Goal: Task Accomplishment & Management: Manage account settings

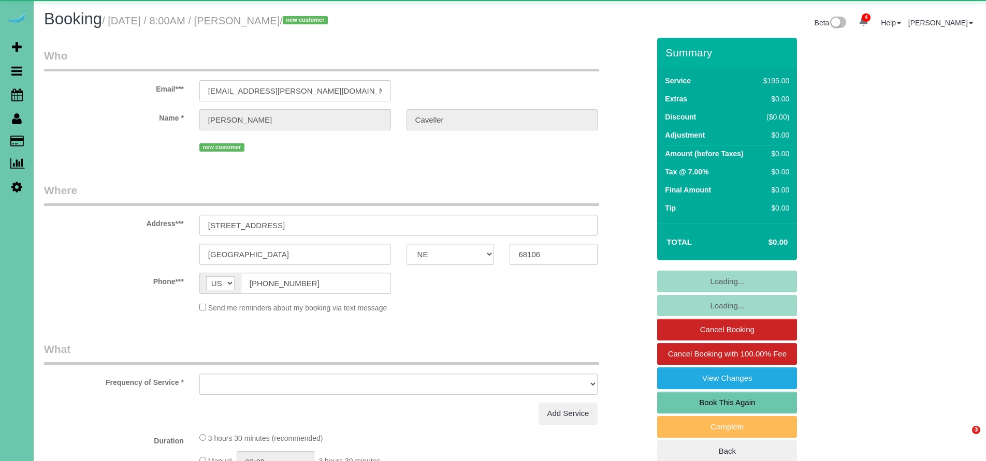
select select "NE"
select select "string:fspay-77f0fde8-3794-49ff-ad6f-3e9dddfe656a"
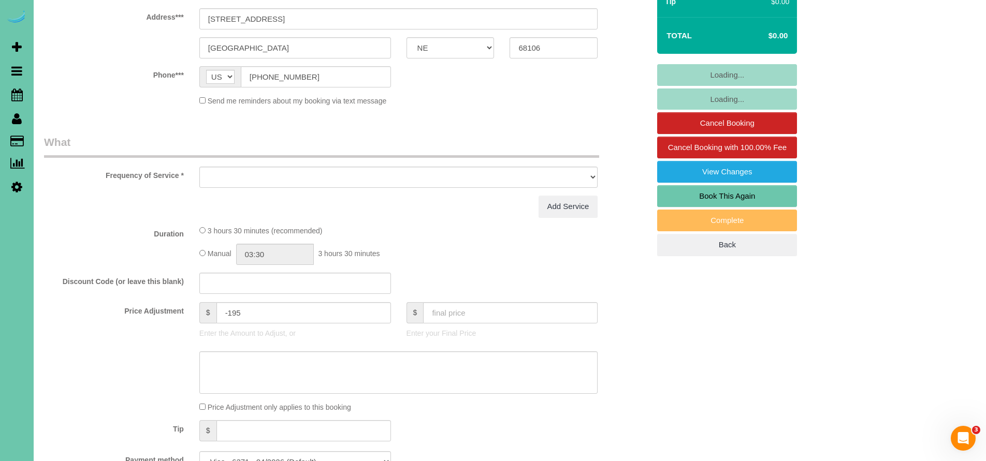
select select "object:670"
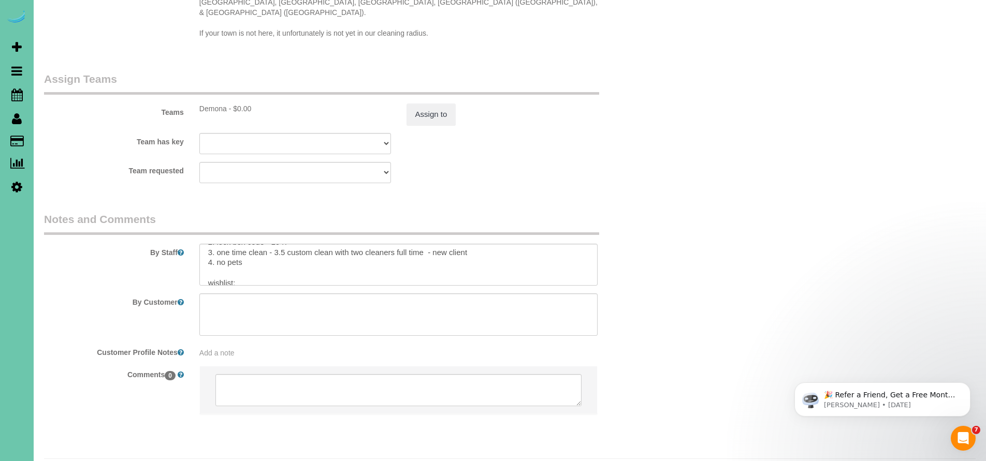
scroll to position [39, 0]
click at [258, 250] on textarea at bounding box center [398, 265] width 399 height 42
click at [349, 254] on textarea at bounding box center [398, 265] width 399 height 42
click at [542, 258] on textarea at bounding box center [398, 265] width 399 height 42
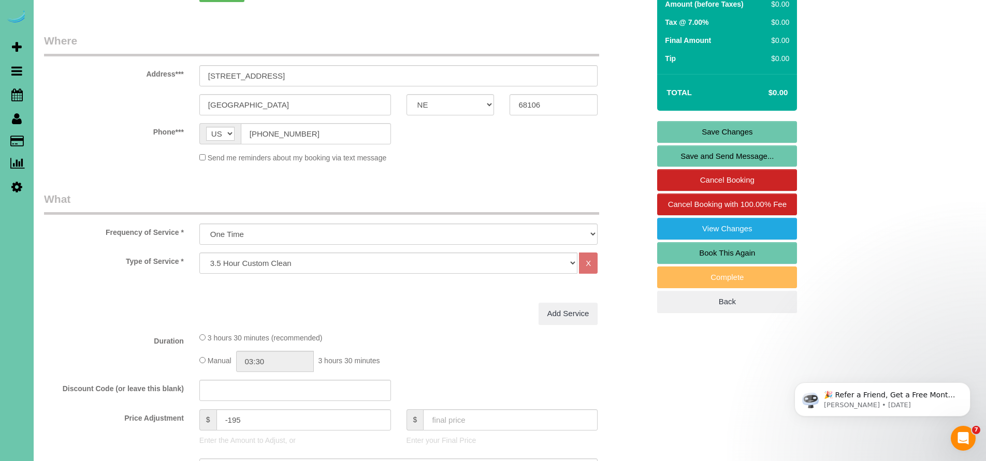
scroll to position [67, 0]
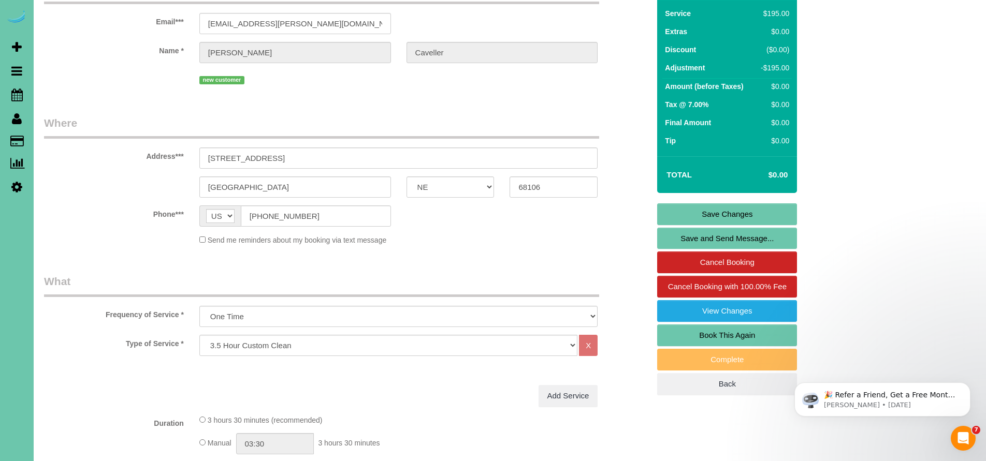
type textarea "1. credit 2. lock box code - 1947 3. one time clean - 3.5 custom clean with two…"
click at [730, 212] on link "Save Changes" at bounding box center [727, 214] width 140 height 22
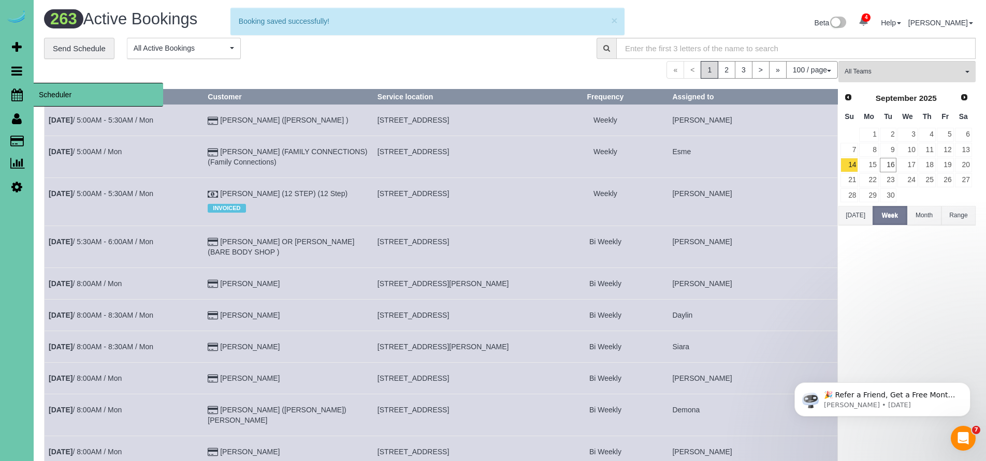
click at [20, 91] on icon at bounding box center [16, 95] width 11 height 12
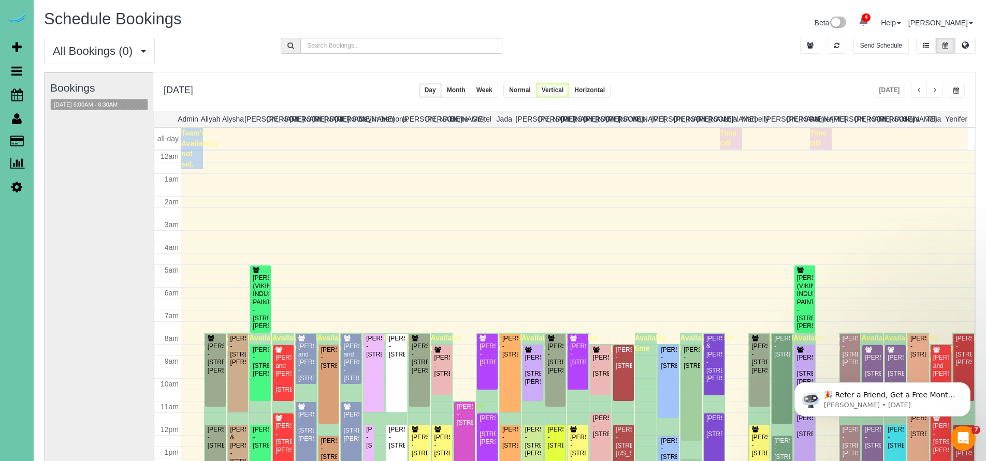
scroll to position [137, 0]
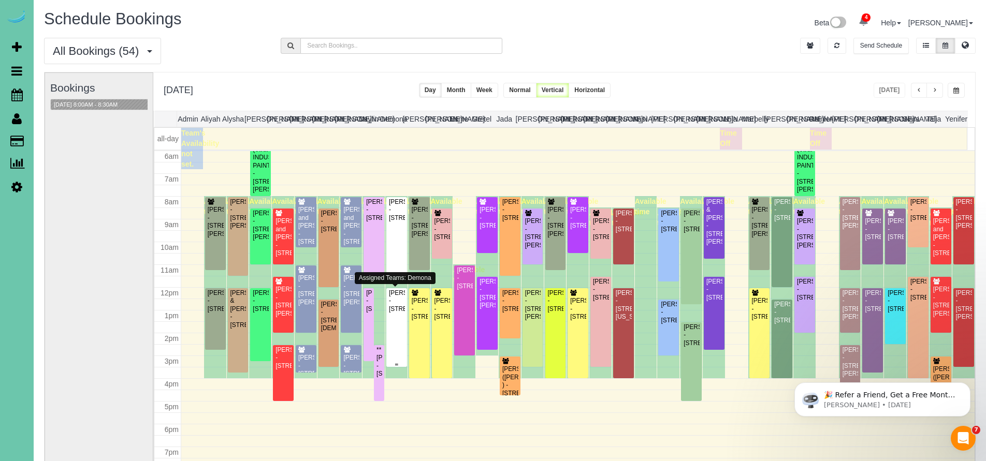
click at [397, 313] on div "Kathy Caveller - 5630 Oak St, Omaha, NE 68106" at bounding box center [396, 301] width 17 height 24
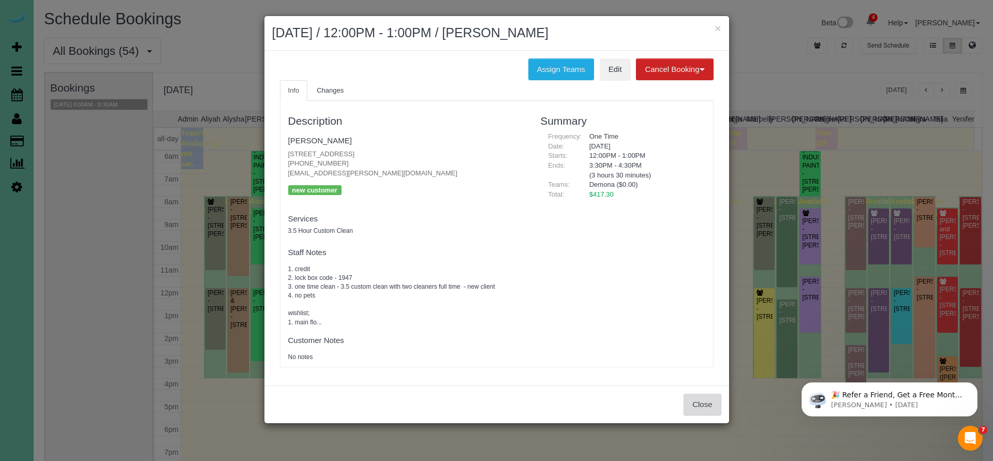
click at [697, 403] on button "Close" at bounding box center [702, 405] width 37 height 22
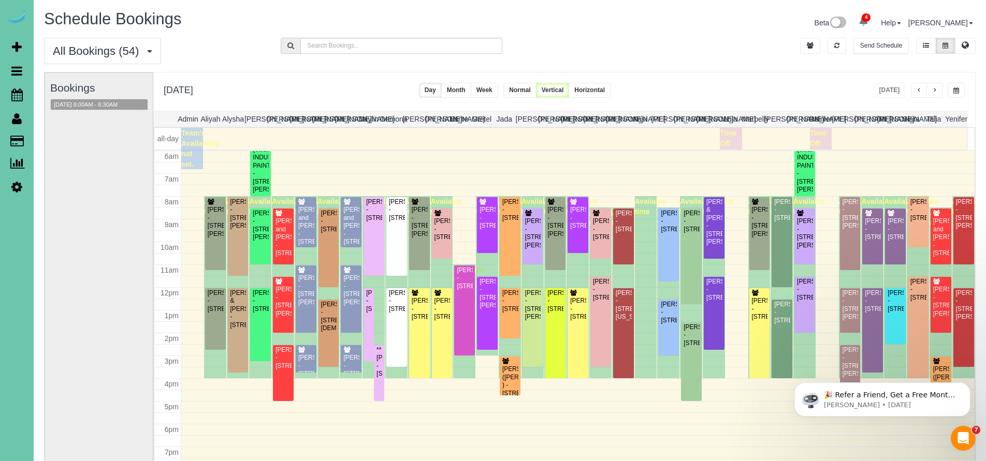
click at [16, 118] on icon at bounding box center [17, 118] width 10 height 12
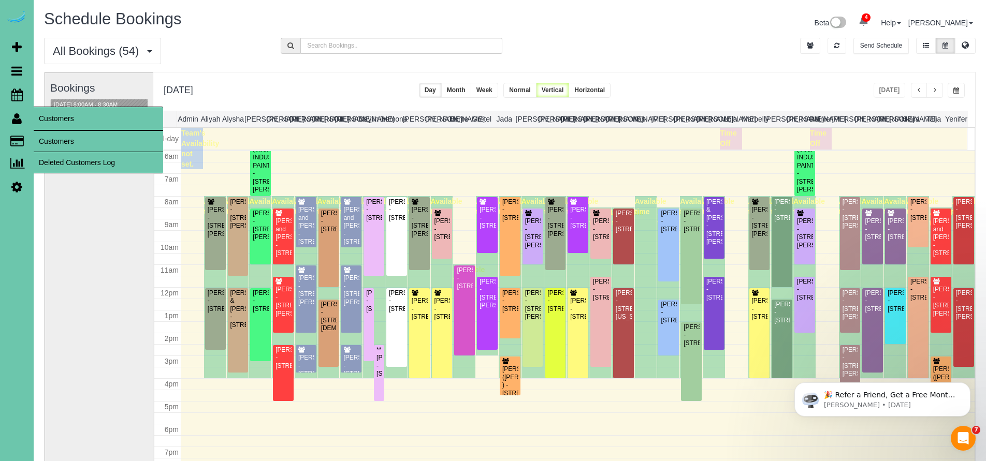
click at [54, 141] on link "Customers" at bounding box center [98, 141] width 129 height 21
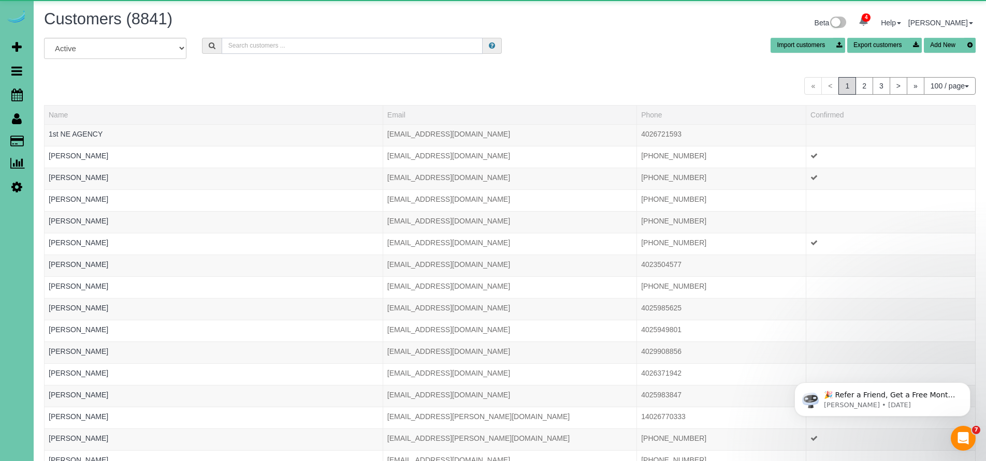
click at [364, 48] on input "text" at bounding box center [352, 46] width 261 height 16
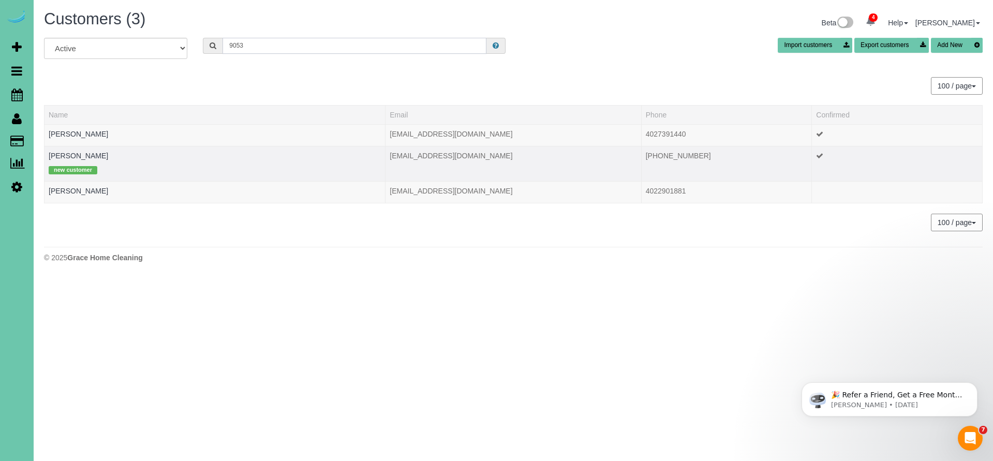
type input "9053"
click at [68, 151] on td "Kelly Martinson new customer" at bounding box center [215, 163] width 341 height 35
click at [71, 155] on link "Kelly Martinson" at bounding box center [79, 156] width 60 height 8
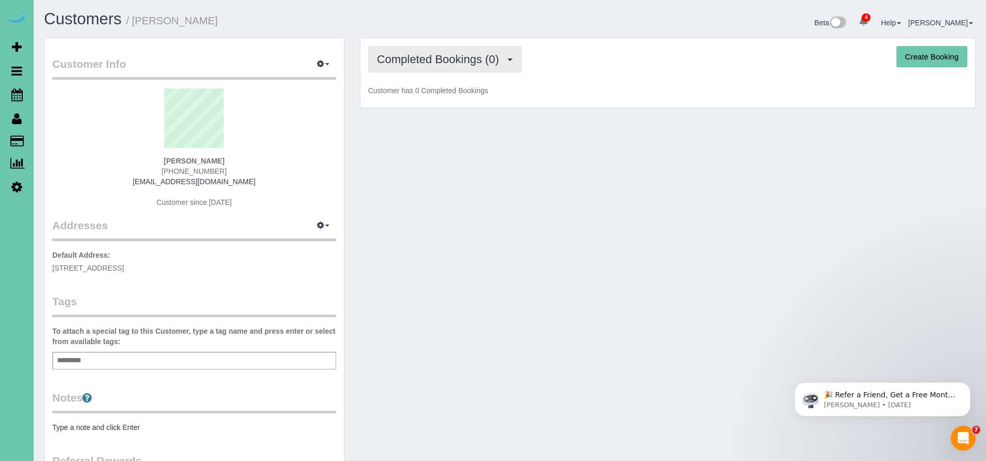
click at [418, 65] on span "Completed Bookings (0)" at bounding box center [440, 59] width 127 height 13
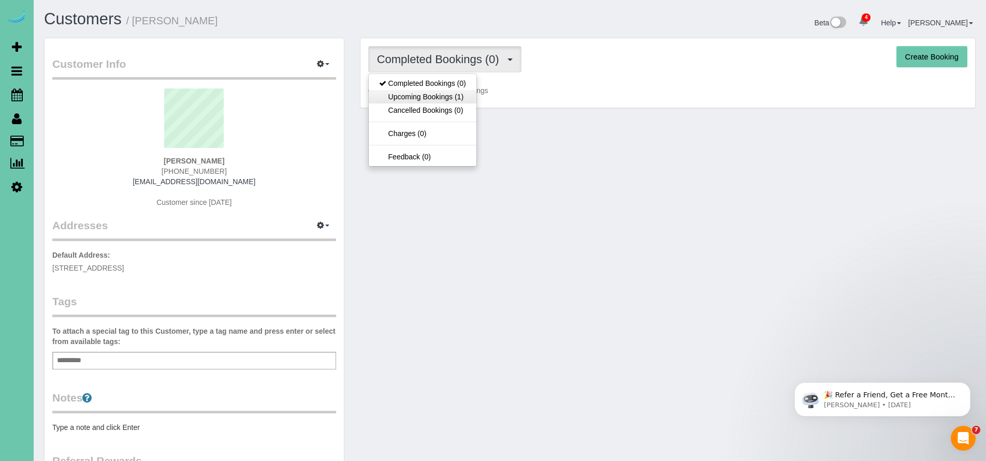
click at [423, 94] on link "Upcoming Bookings (1)" at bounding box center [423, 96] width 108 height 13
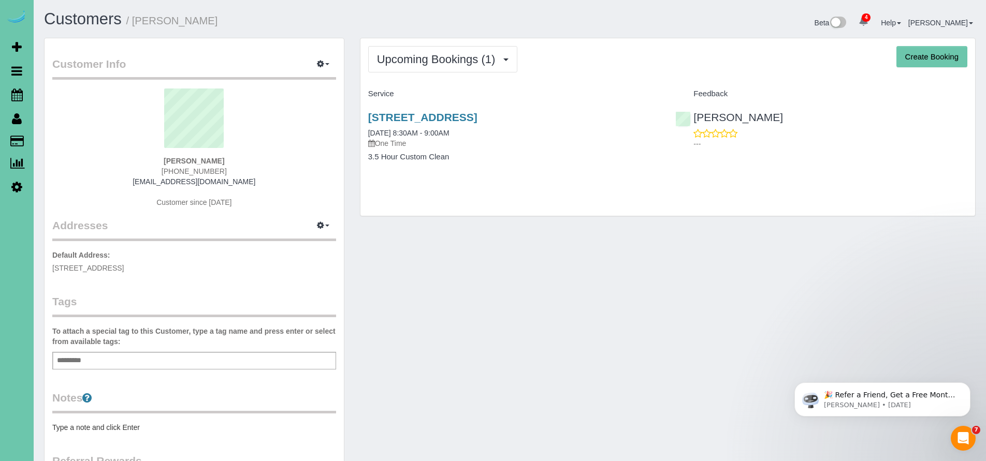
click at [18, 99] on icon at bounding box center [16, 95] width 11 height 12
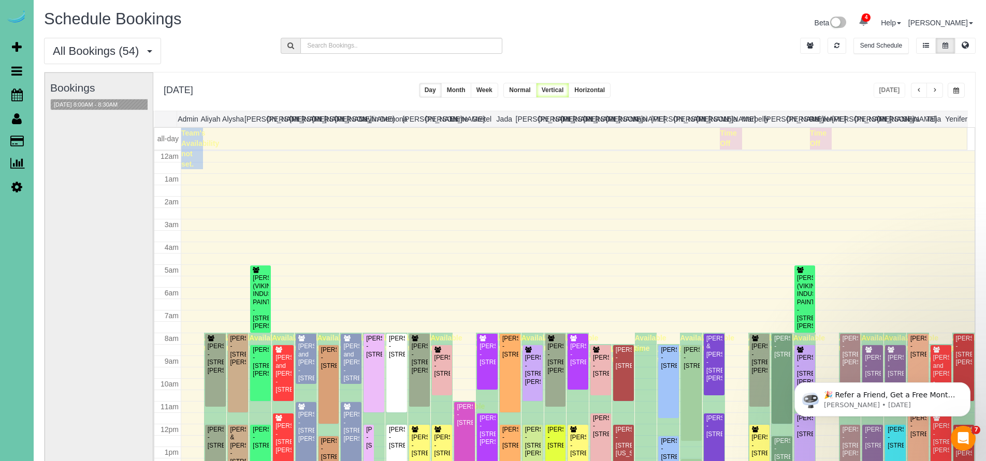
scroll to position [137, 0]
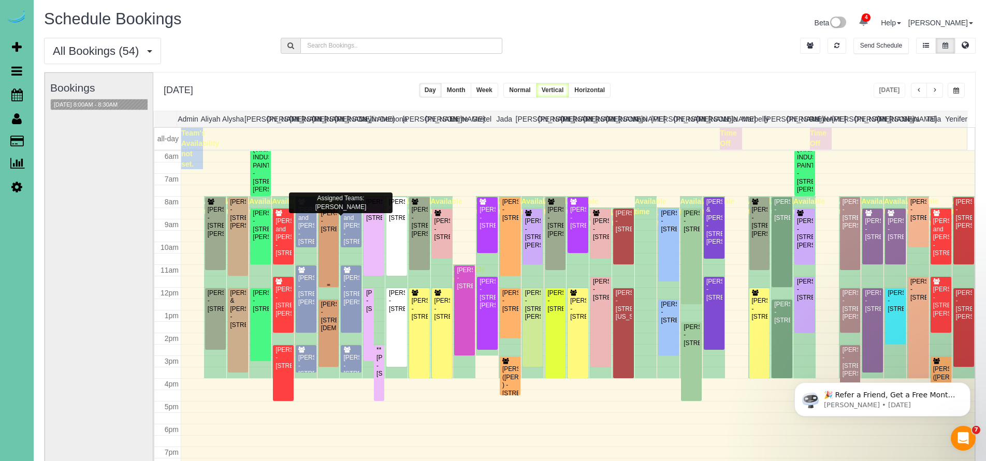
click at [329, 233] on div "Kelly Martinson - 10318 N 184th Cir, Bennington, NE 68007" at bounding box center [328, 222] width 17 height 24
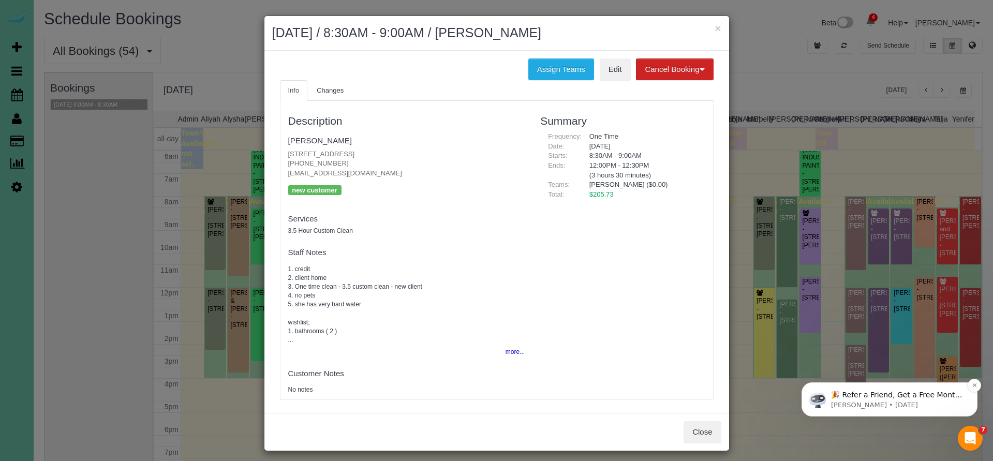
click at [504, 349] on button "more..." at bounding box center [512, 352] width 25 height 15
click at [504, 349] on button "less..." at bounding box center [514, 352] width 22 height 15
click at [504, 349] on button "more..." at bounding box center [512, 352] width 25 height 15
click at [711, 429] on button "Close" at bounding box center [702, 432] width 37 height 22
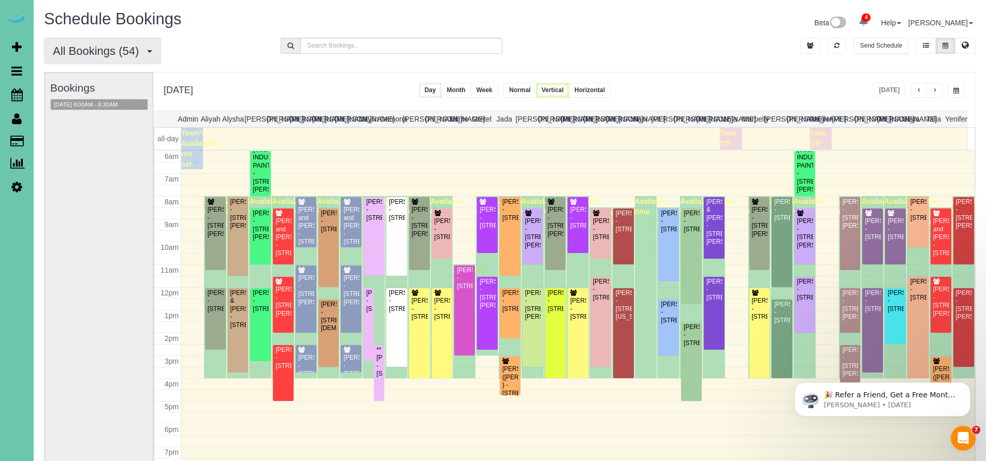
click at [121, 48] on span "All Bookings (54)" at bounding box center [98, 51] width 91 height 13
click at [95, 115] on link "New Customer Bookings" at bounding box center [100, 115] width 110 height 13
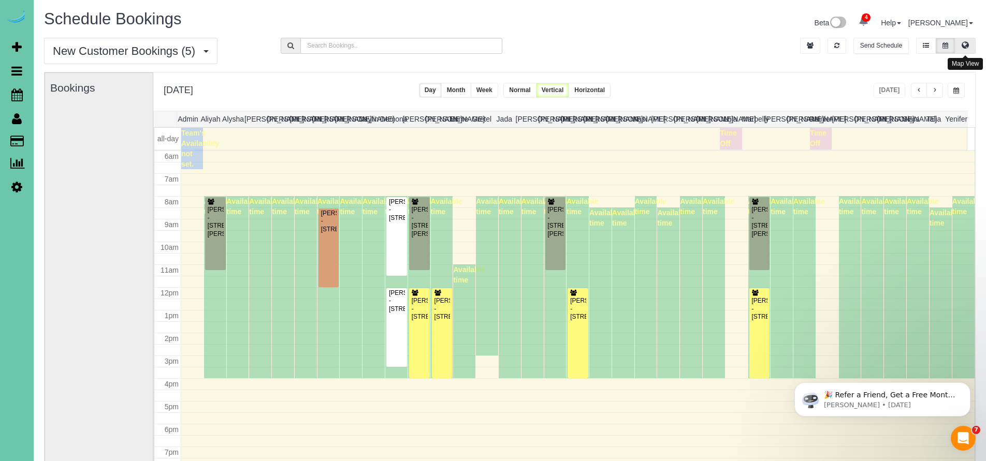
click at [960, 53] on button at bounding box center [965, 46] width 21 height 16
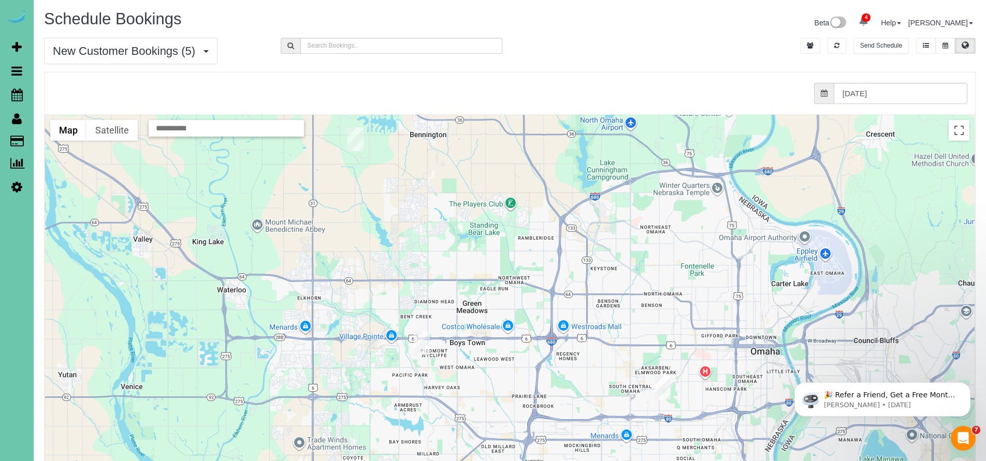
scroll to position [2, 0]
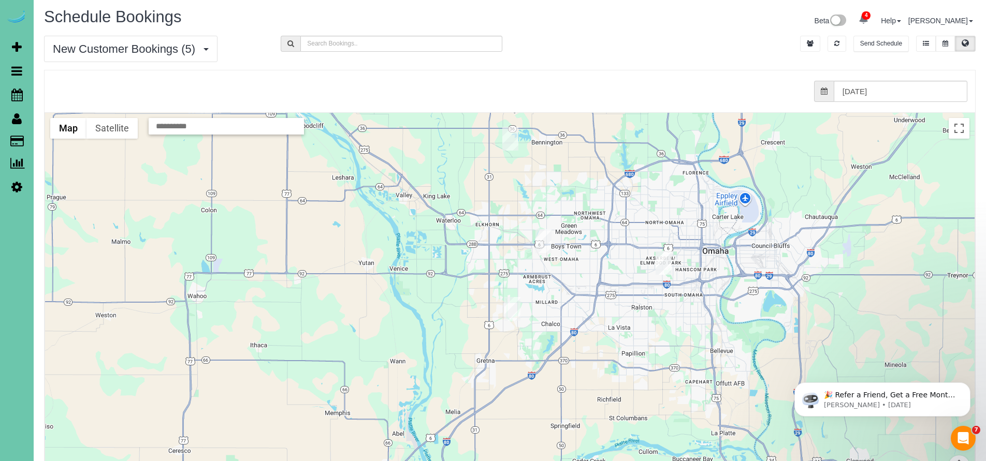
drag, startPoint x: 770, startPoint y: 379, endPoint x: 792, endPoint y: 293, distance: 88.6
click at [792, 293] on div at bounding box center [509, 319] width 929 height 413
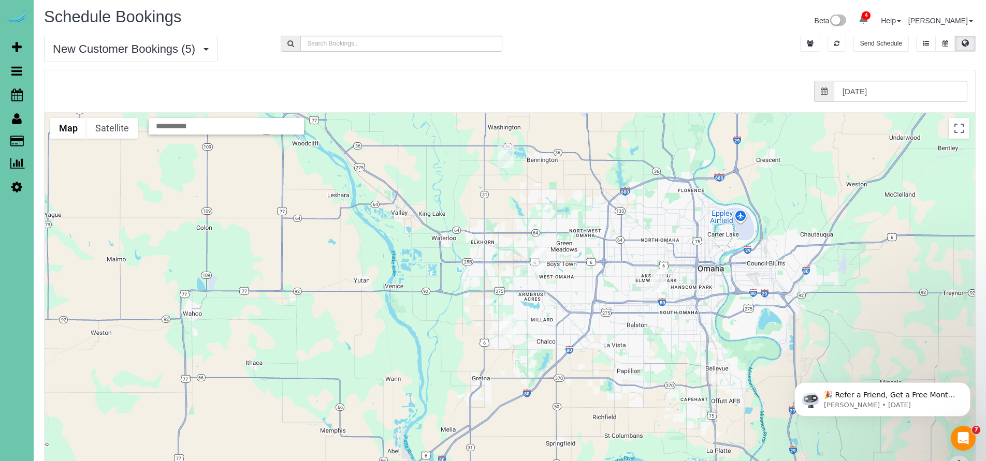
drag, startPoint x: 624, startPoint y: 290, endPoint x: 617, endPoint y: 316, distance: 26.9
click at [617, 316] on div at bounding box center [509, 319] width 929 height 413
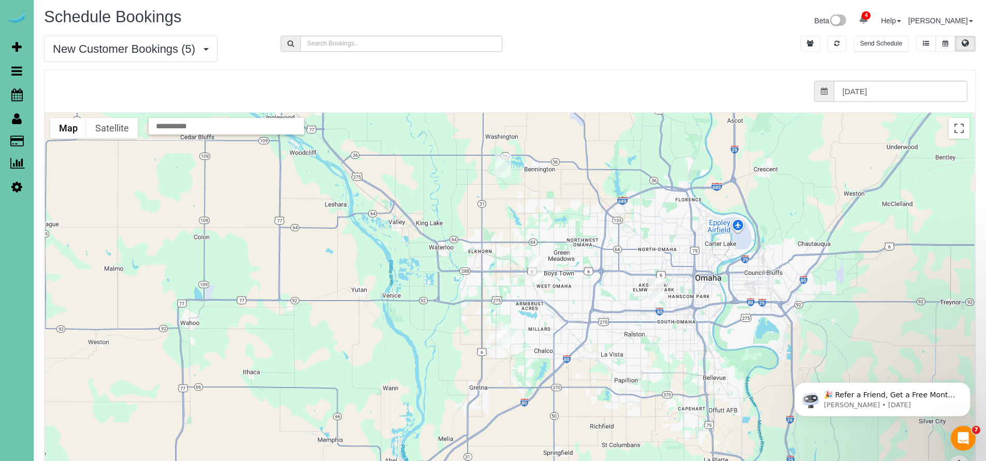
click at [658, 289] on img "09/16/2025 8:00AM - Kathy Caveller - 5630 Oak St, Omaha, NE 68106" at bounding box center [656, 290] width 16 height 24
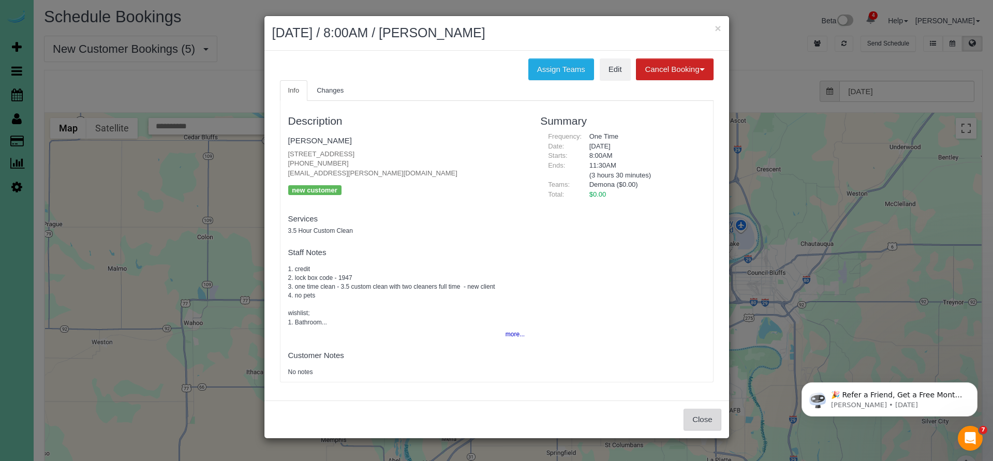
click at [705, 422] on button "Close" at bounding box center [702, 420] width 37 height 22
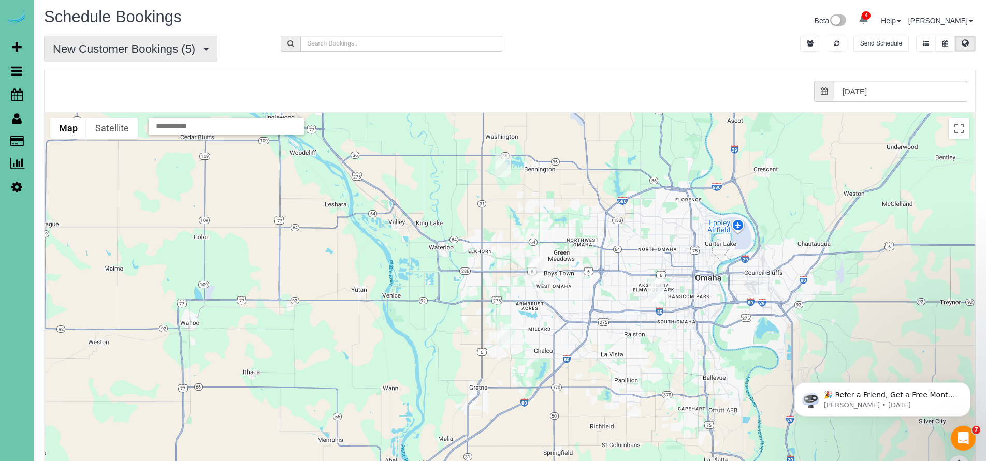
click at [148, 54] on span "New Customer Bookings (5)" at bounding box center [127, 48] width 148 height 13
click at [139, 73] on link "All Bookings" at bounding box center [100, 72] width 110 height 13
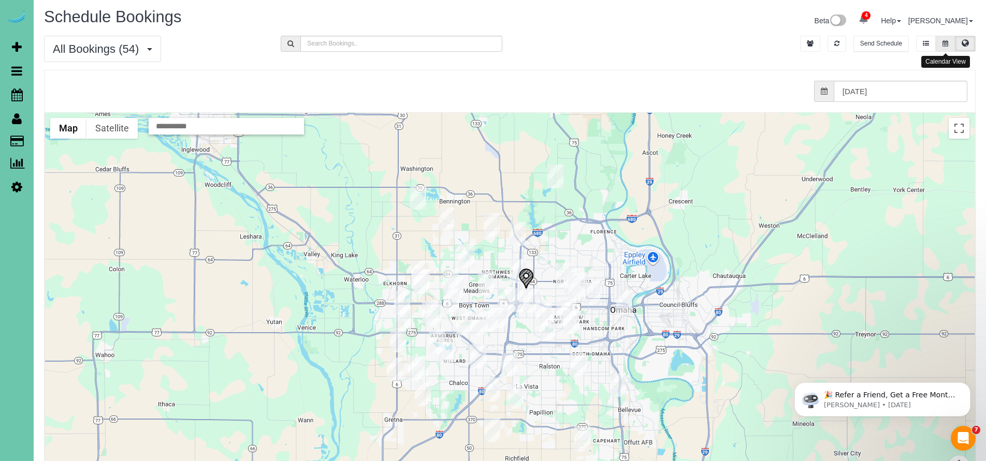
click at [947, 48] on button at bounding box center [944, 44] width 19 height 16
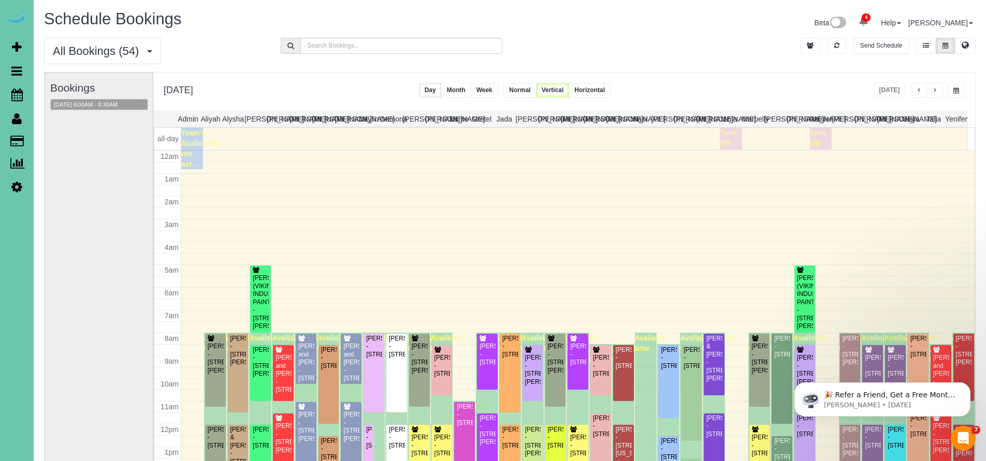
scroll to position [137, 0]
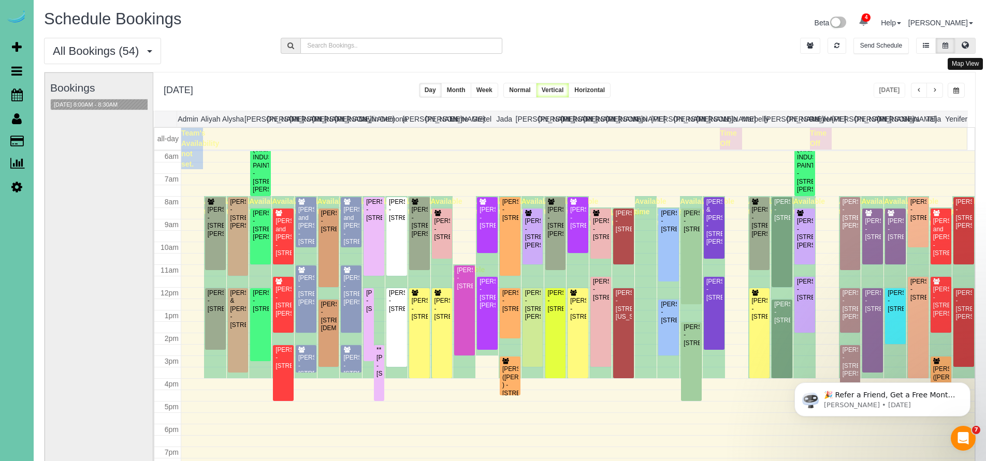
click at [966, 50] on button at bounding box center [965, 46] width 21 height 16
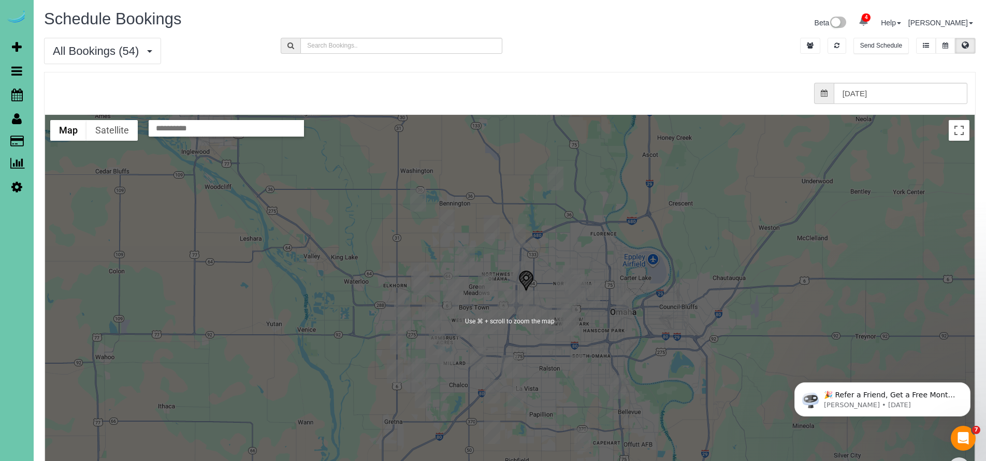
click at [617, 339] on div at bounding box center [509, 321] width 929 height 413
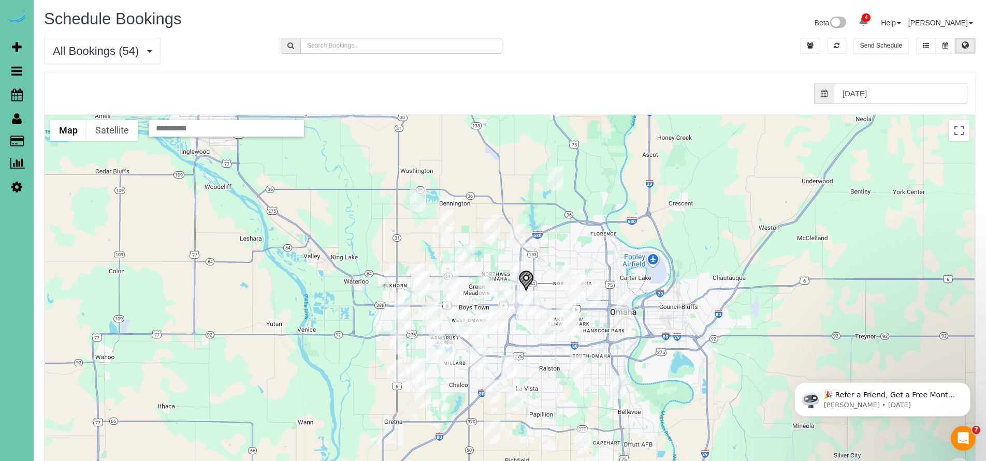
click at [673, 347] on div at bounding box center [509, 321] width 929 height 413
click at [622, 345] on div at bounding box center [509, 321] width 929 height 413
click at [638, 339] on div at bounding box center [509, 321] width 929 height 413
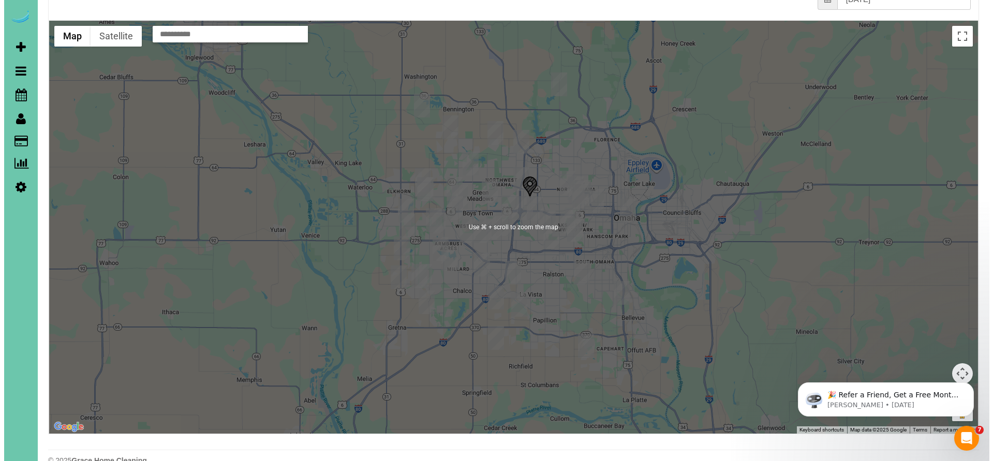
scroll to position [0, 0]
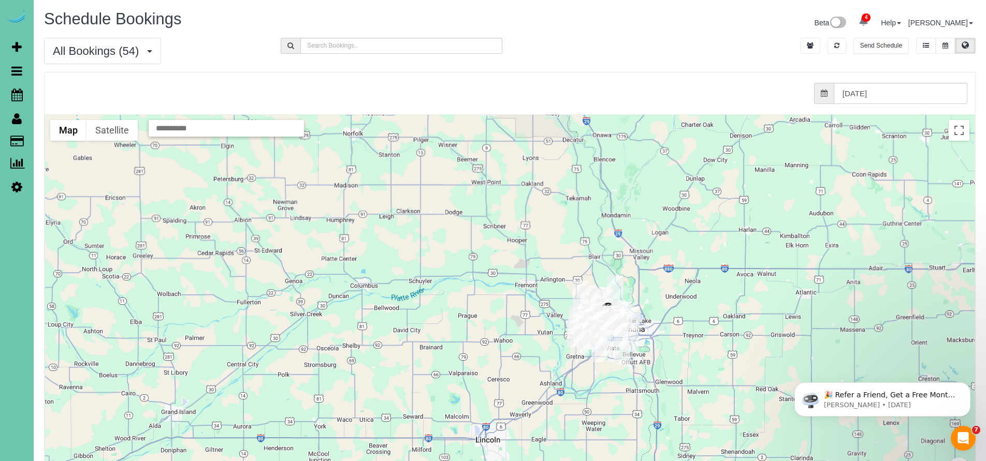
click at [679, 332] on div at bounding box center [509, 321] width 929 height 413
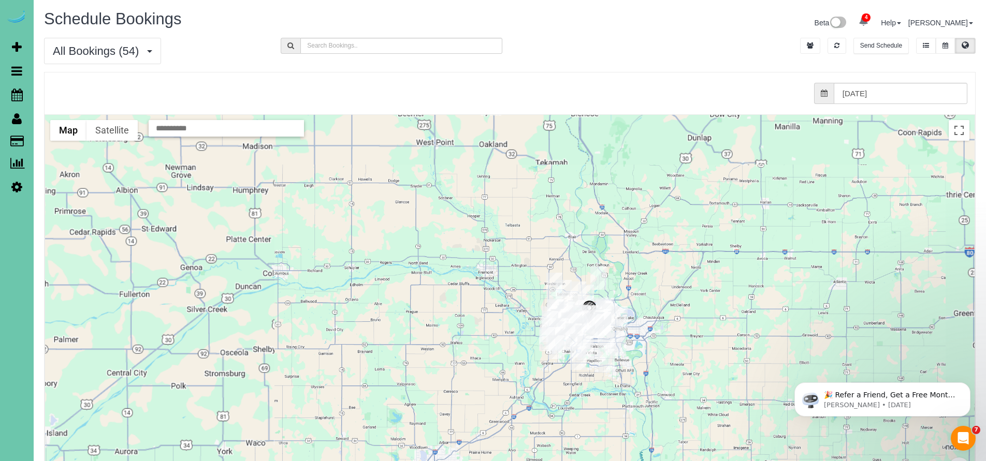
click at [662, 335] on div at bounding box center [509, 321] width 929 height 413
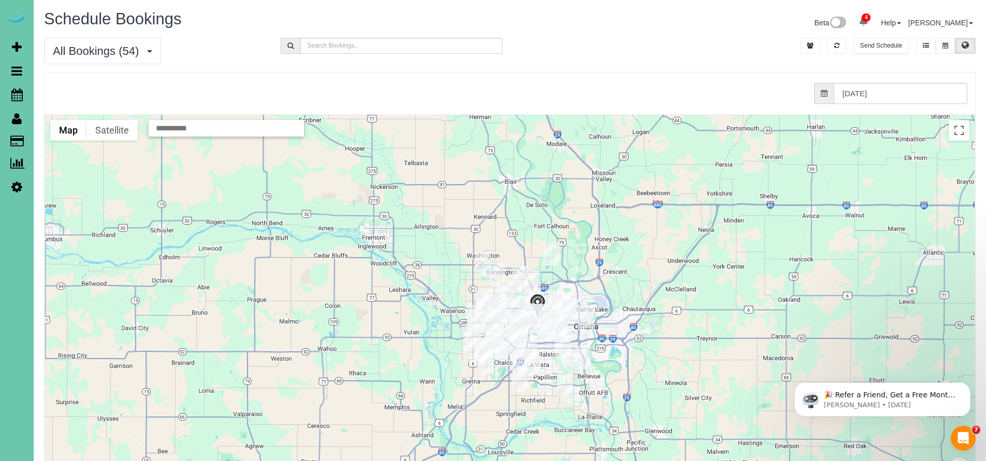
click at [606, 333] on div at bounding box center [509, 321] width 929 height 413
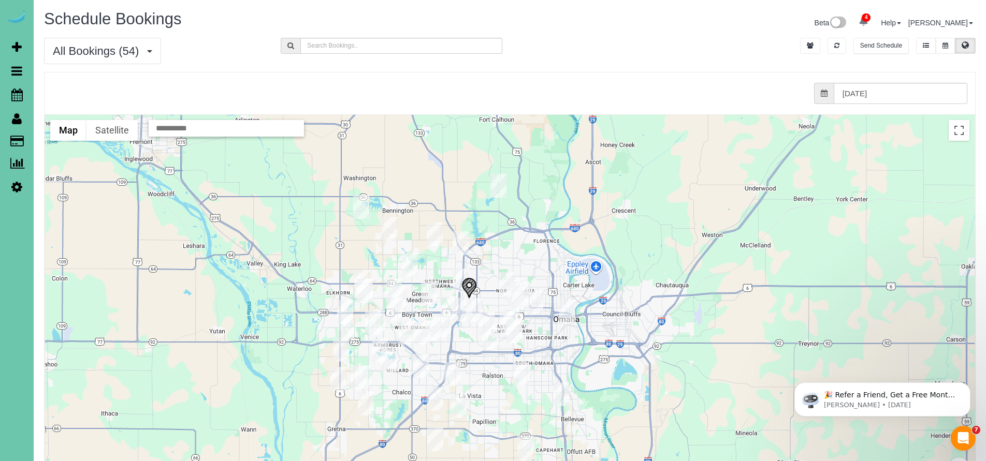
click at [606, 333] on div at bounding box center [509, 321] width 929 height 413
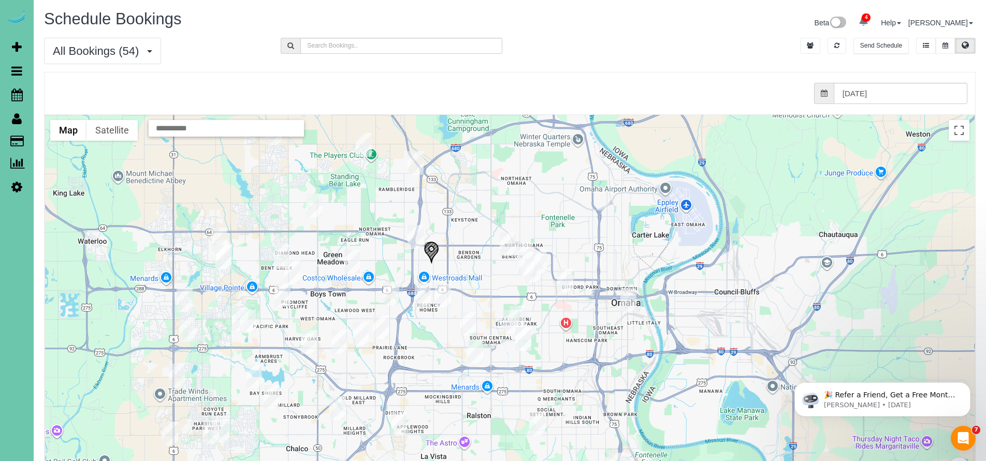
click at [522, 247] on img "09/16/2025 8:30AM - Jordan Banks - 5704 Seward St, Omaha, NE 68104" at bounding box center [524, 255] width 16 height 24
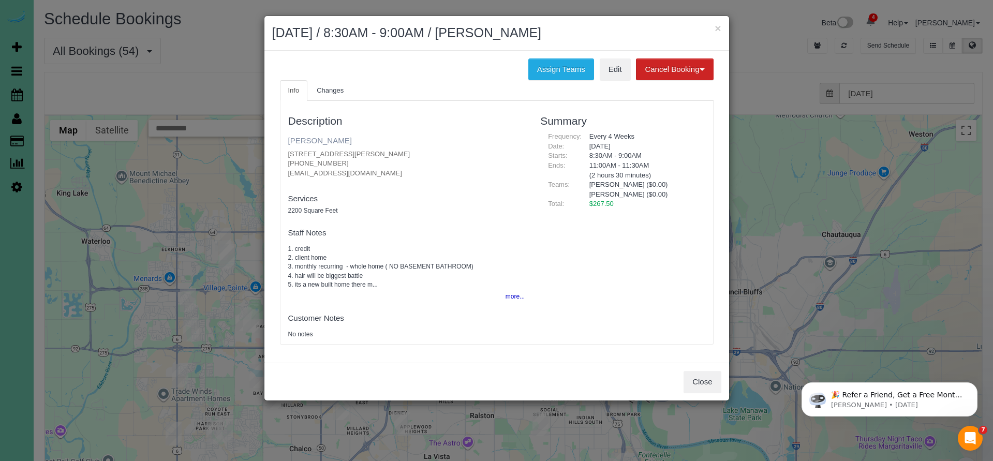
click at [324, 138] on link "Jordan Banks" at bounding box center [320, 140] width 64 height 9
